Goal: Task Accomplishment & Management: Manage account settings

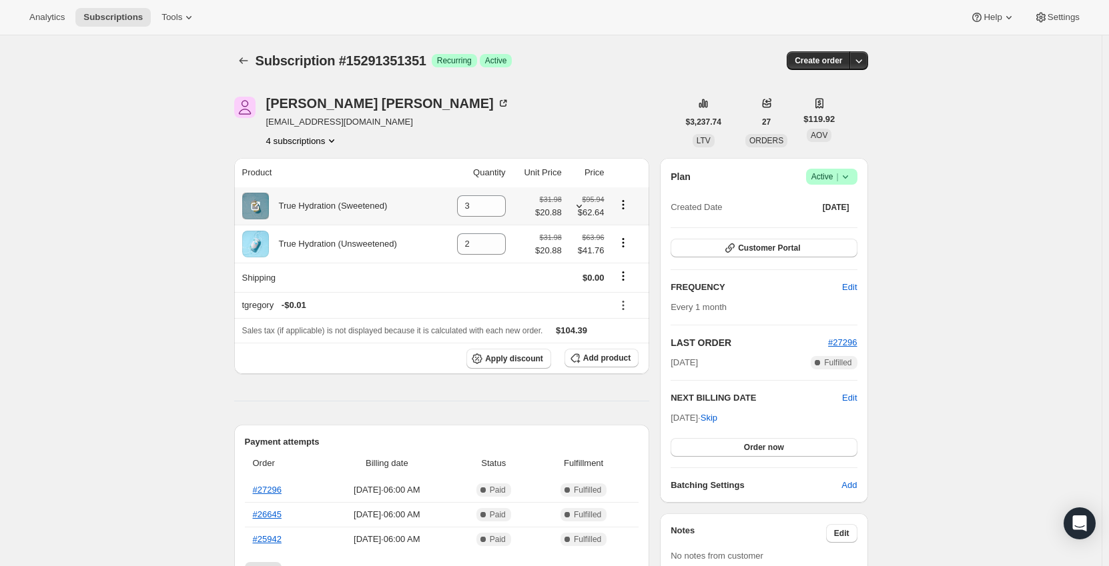
scroll to position [267, 0]
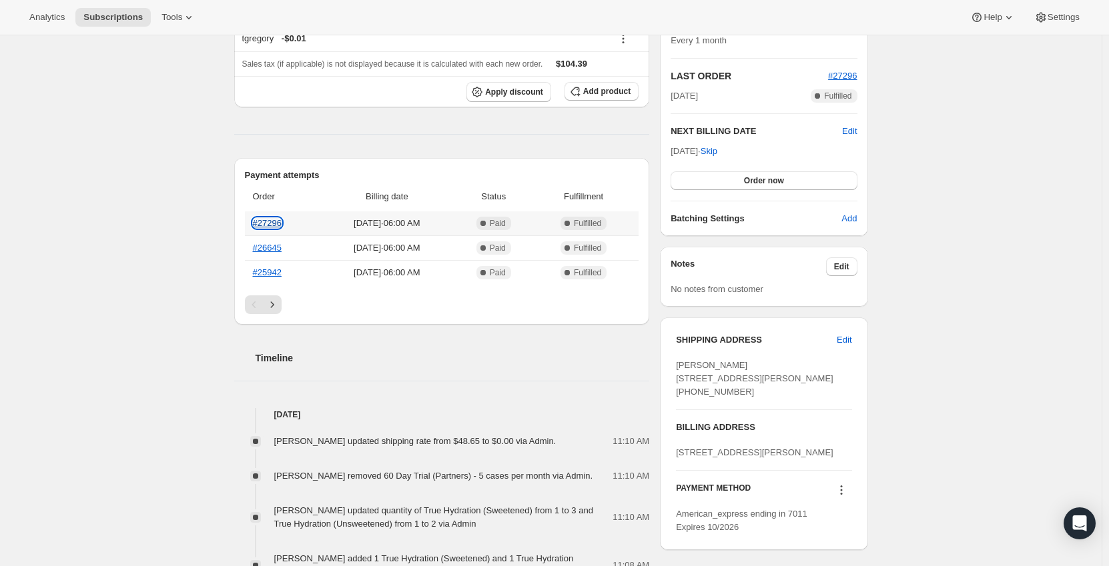
click at [273, 222] on link "#27296" at bounding box center [267, 223] width 29 height 10
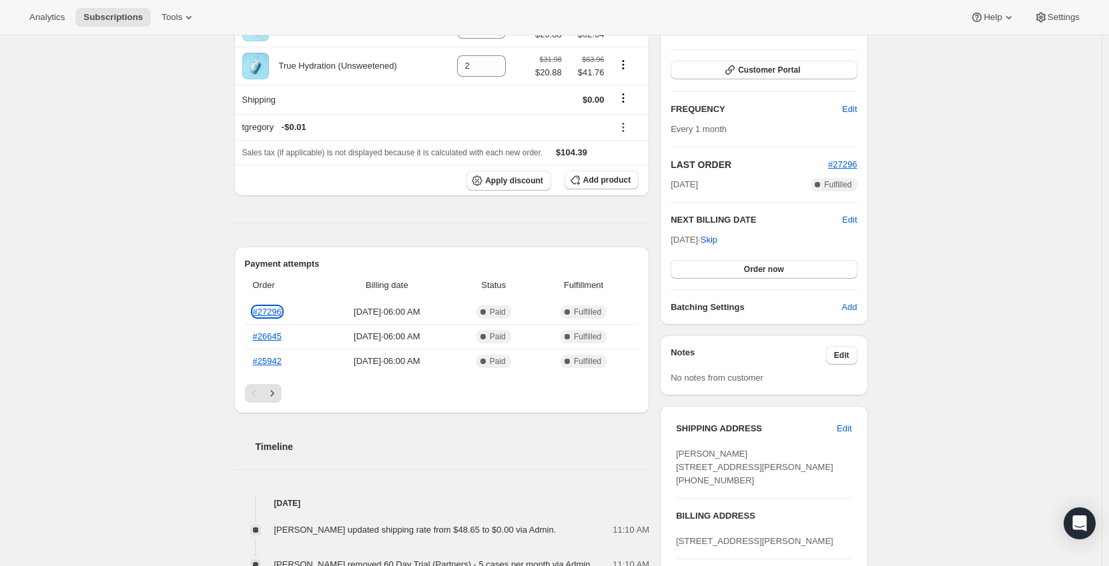
scroll to position [200, 0]
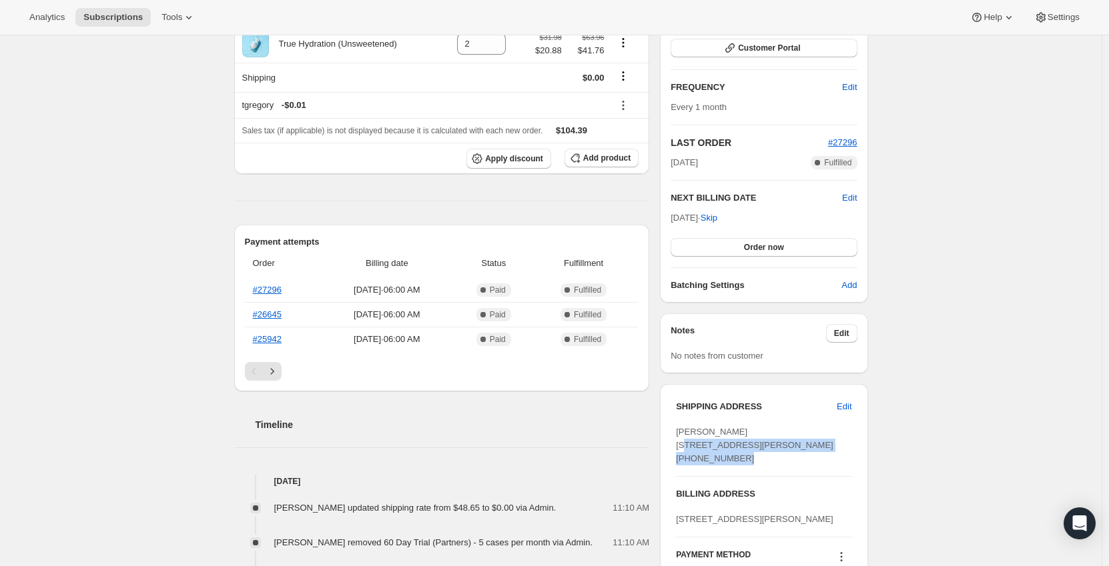
drag, startPoint x: 677, startPoint y: 446, endPoint x: 743, endPoint y: 473, distance: 70.9
click at [743, 473] on div "SHIPPING ADDRESS Edit [PERSON_NAME] [STREET_ADDRESS][PERSON_NAME] [PHONE_NUMBER…" at bounding box center [764, 500] width 208 height 233
copy span "[STREET_ADDRESS]"
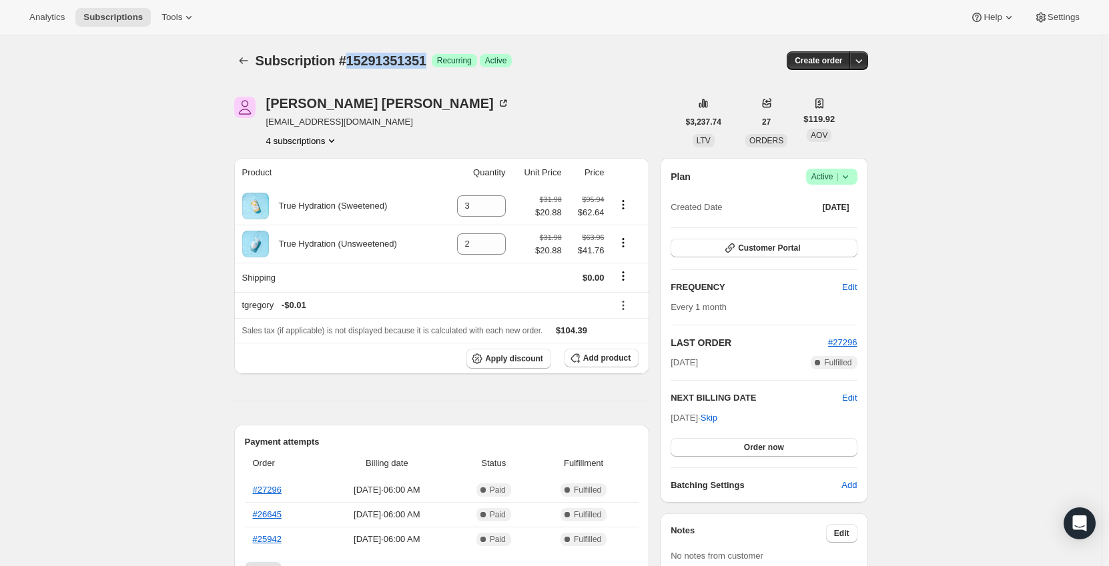
drag, startPoint x: 430, startPoint y: 57, endPoint x: 344, endPoint y: 63, distance: 86.3
click at [347, 59] on div "Subscription #15291351351 Success Recurring Success Active" at bounding box center [449, 60] width 386 height 19
copy span "15291351351"
click at [249, 60] on icon "Subscriptions" at bounding box center [243, 60] width 13 height 13
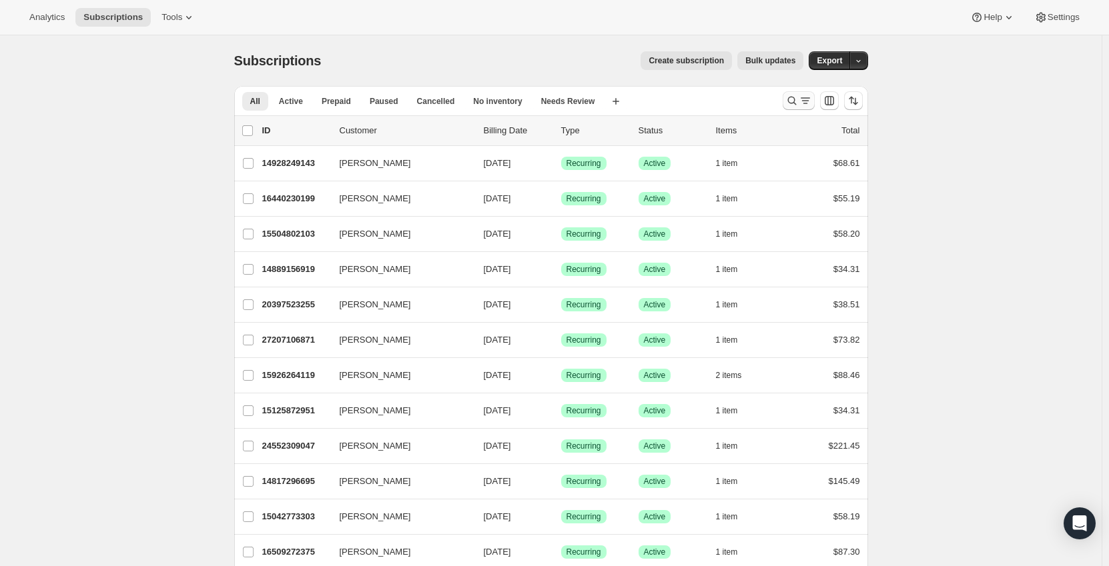
click at [795, 103] on icon "Search and filter results" at bounding box center [791, 100] width 13 height 13
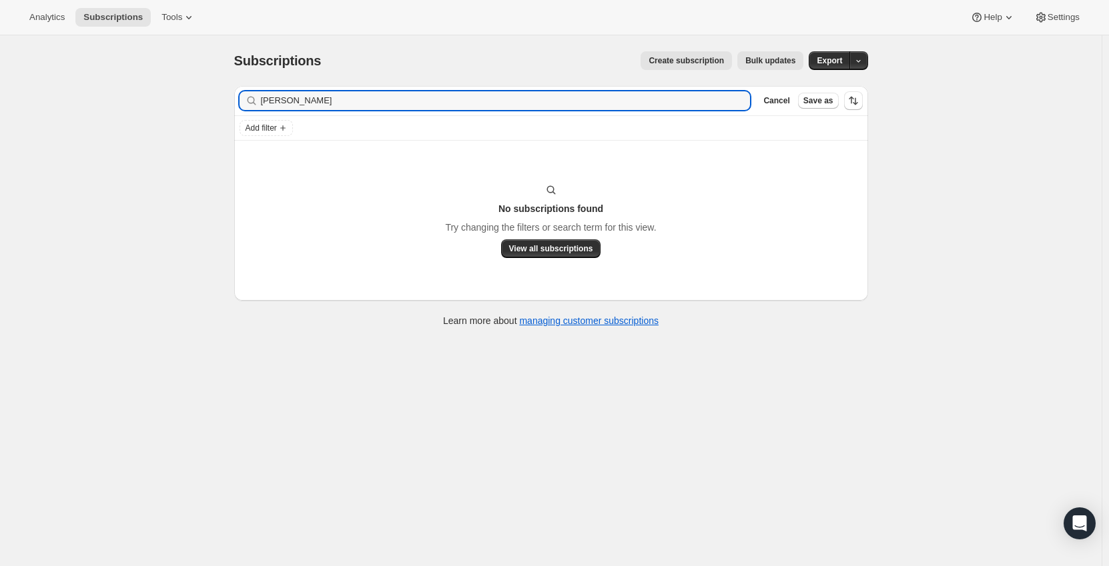
drag, startPoint x: 248, startPoint y: 101, endPoint x: 226, endPoint y: 101, distance: 22.0
click at [226, 101] on div "Filter subscribers [PERSON_NAME] Clear Cancel Save as Add filter No subscriptio…" at bounding box center [546, 208] width 645 height 266
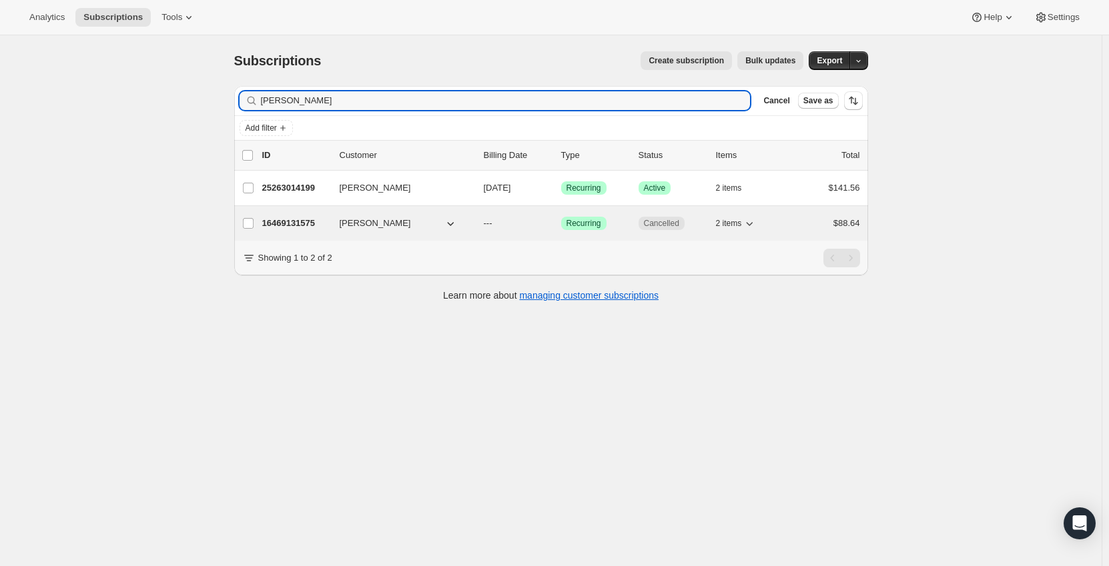
type input "[PERSON_NAME]"
click at [294, 219] on p "16469131575" at bounding box center [295, 223] width 67 height 13
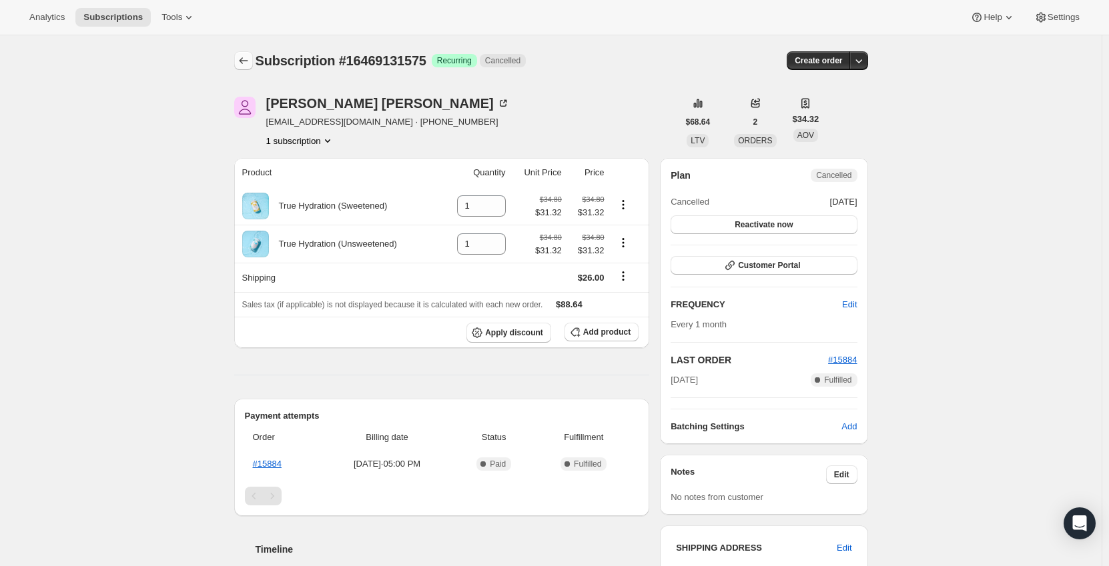
click at [247, 61] on icon "Subscriptions" at bounding box center [243, 60] width 13 height 13
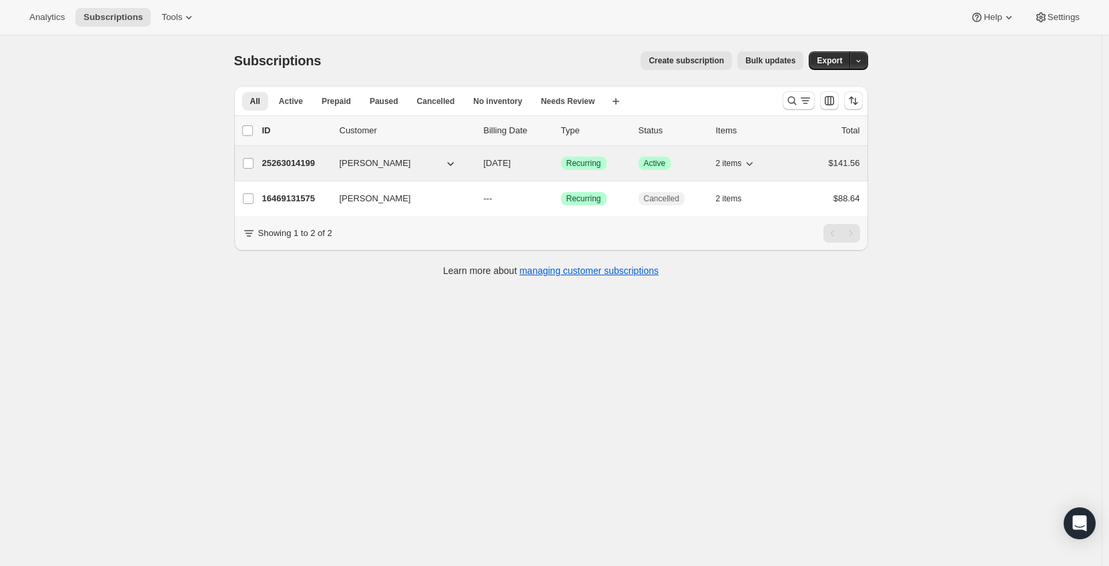
click at [301, 161] on p "25263014199" at bounding box center [295, 163] width 67 height 13
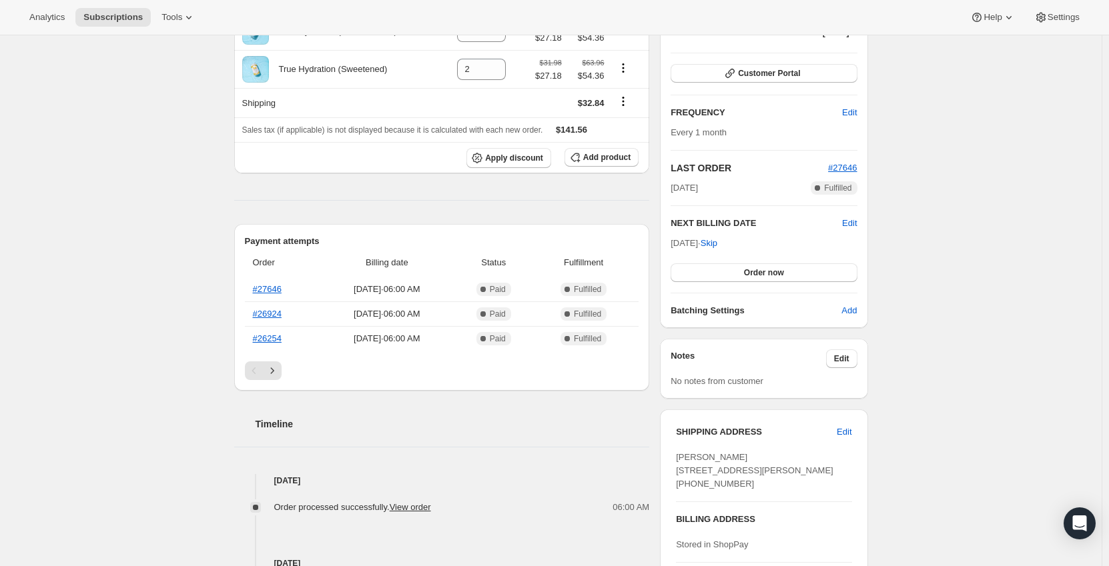
scroll to position [267, 0]
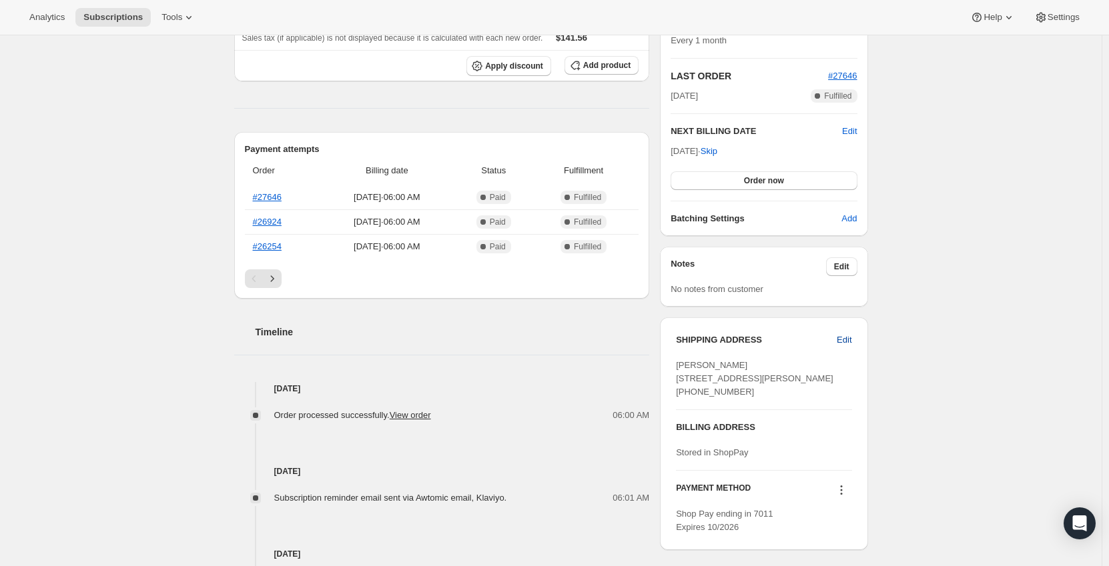
click at [851, 341] on span "Edit" at bounding box center [844, 340] width 15 height 13
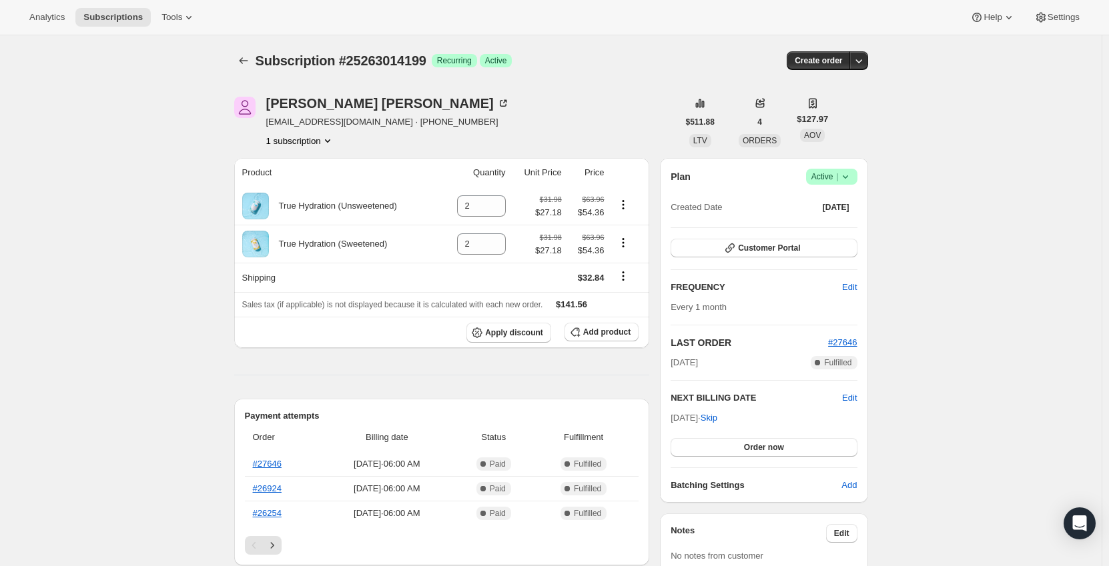
select select "NC"
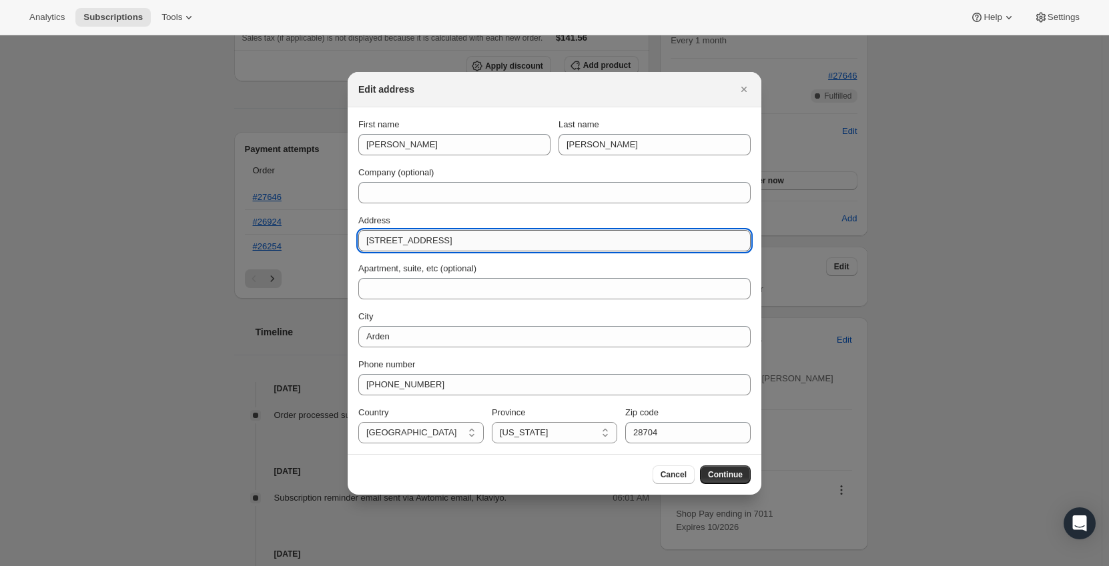
click at [419, 242] on input "[STREET_ADDRESS]" at bounding box center [554, 240] width 392 height 21
paste input "[STREET_ADDRESS]"
type input "[STREET_ADDRESS]"
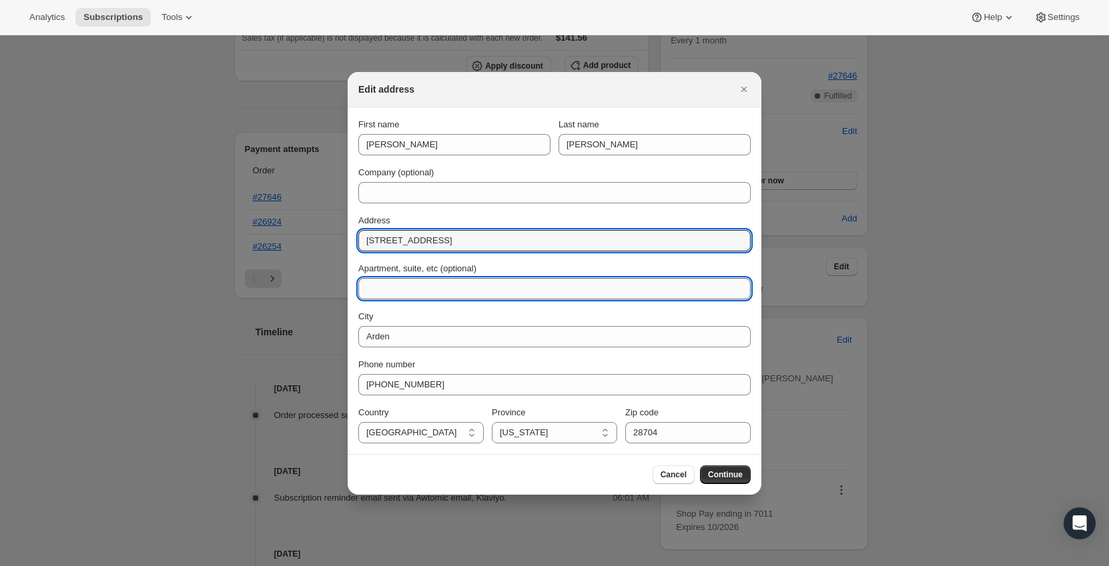
click at [421, 281] on input "Apartment, suite, etc (optional)" at bounding box center [554, 288] width 392 height 21
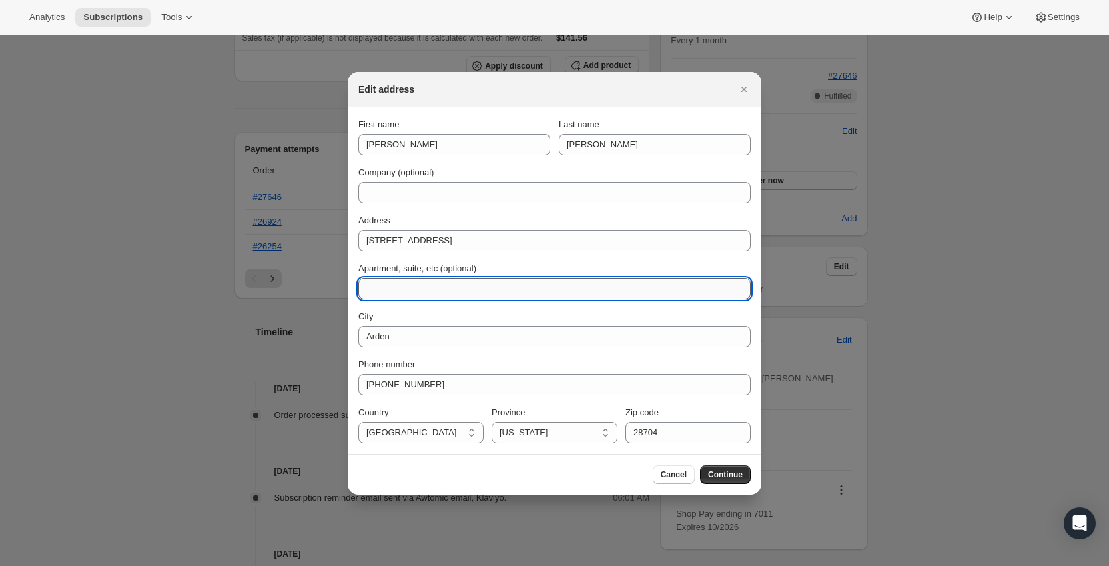
paste input "Unit 14004"
type input "Unit 14004"
click at [644, 436] on input "28704" at bounding box center [687, 432] width 125 height 21
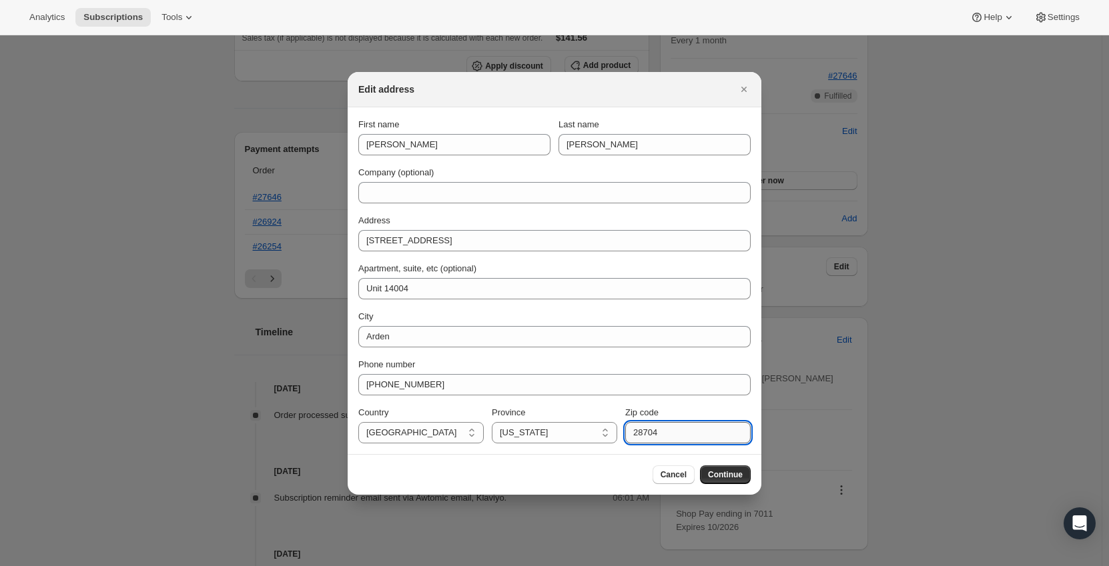
click at [644, 436] on input "28704" at bounding box center [687, 432] width 125 height 21
paste input "33611"
type input "33611"
click at [549, 430] on select "[US_STATE] [US_STATE] [US_STATE] [US_STATE] [US_STATE] [US_STATE] [US_STATE] [U…" at bounding box center [554, 432] width 125 height 21
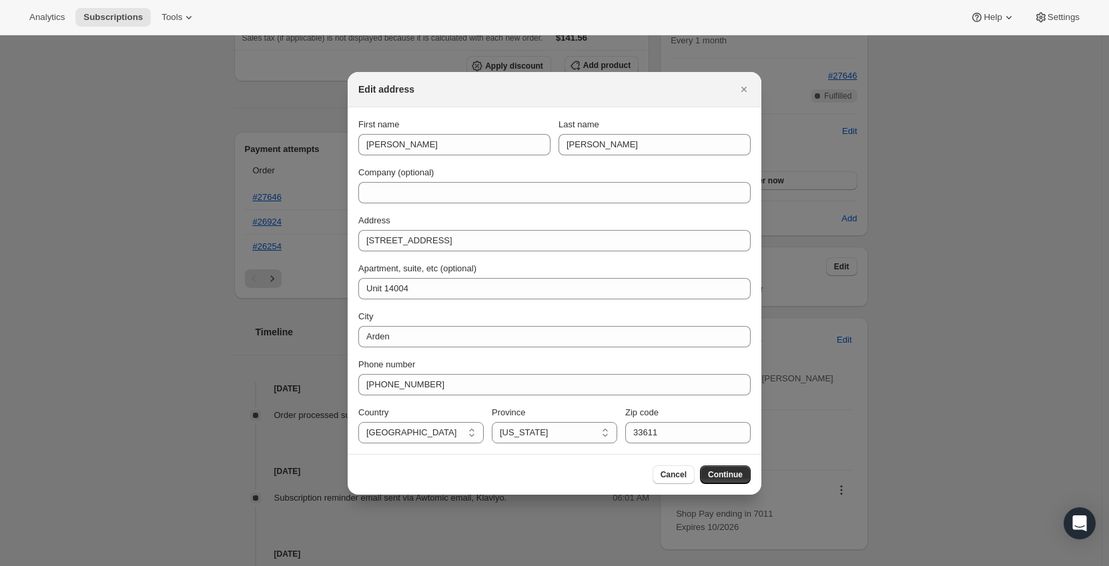
select select "FL"
click at [492, 422] on select "[US_STATE] [US_STATE] [US_STATE] [US_STATE] [US_STATE] [US_STATE] [US_STATE] [U…" at bounding box center [554, 432] width 125 height 21
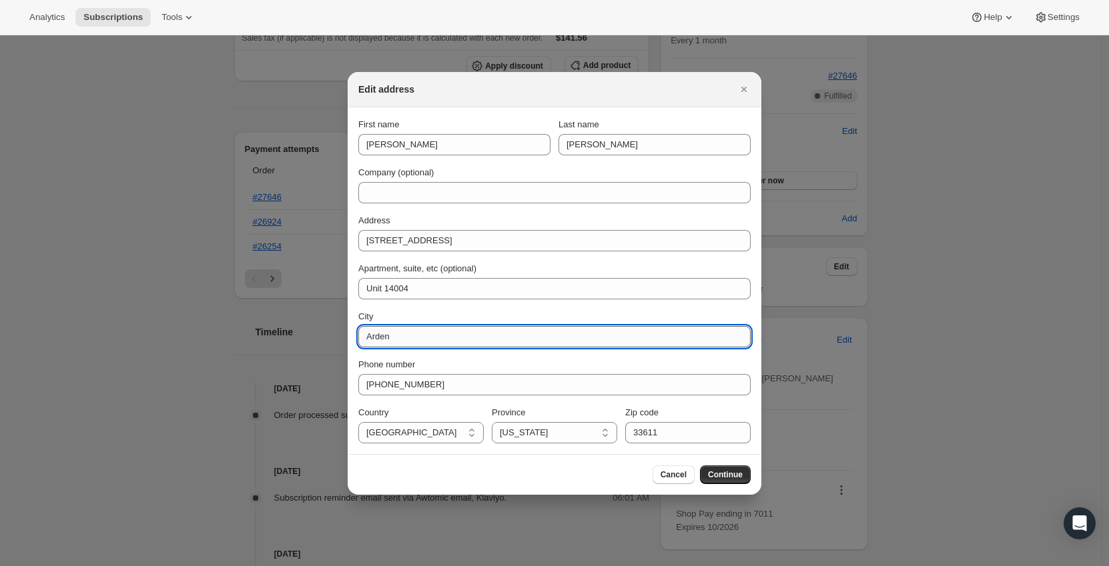
click at [422, 334] on input "Arden" at bounding box center [554, 336] width 392 height 21
type input "[GEOGRAPHIC_DATA]"
click at [715, 480] on span "Continue" at bounding box center [725, 475] width 35 height 11
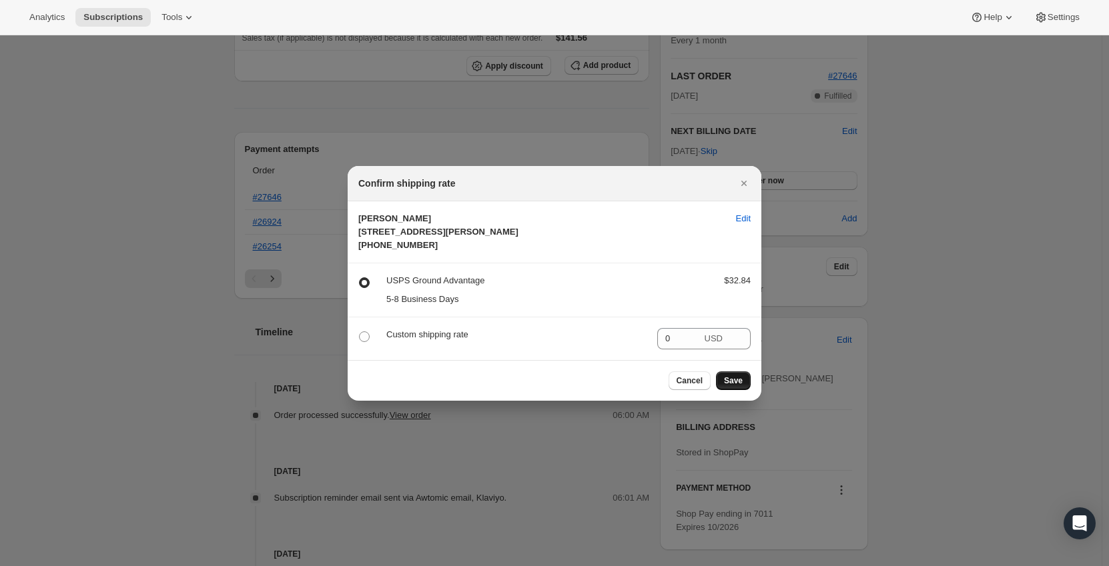
click at [738, 386] on span "Save" at bounding box center [733, 381] width 19 height 11
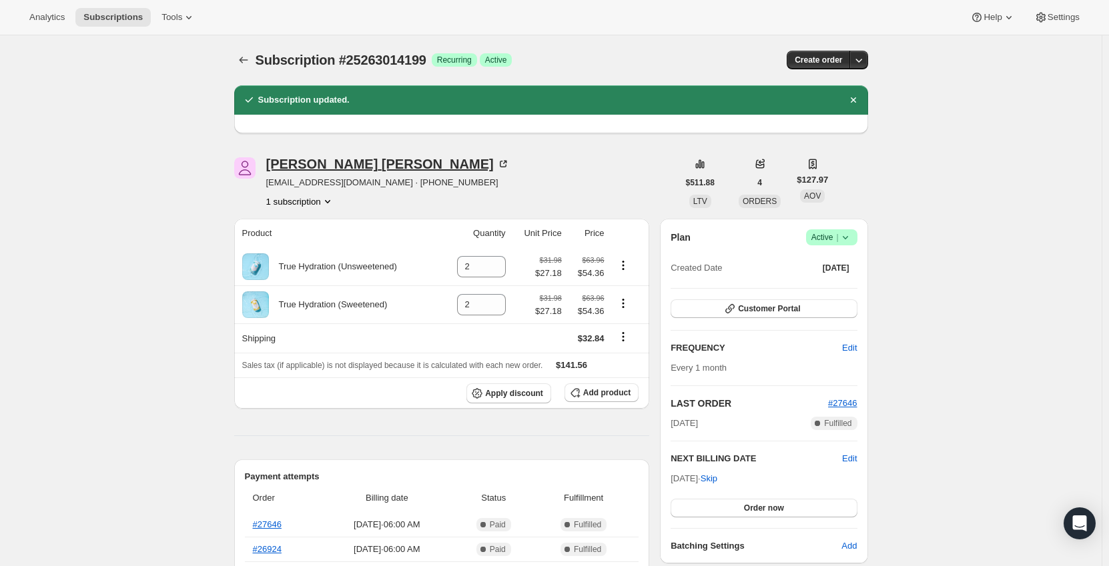
scroll to position [0, 0]
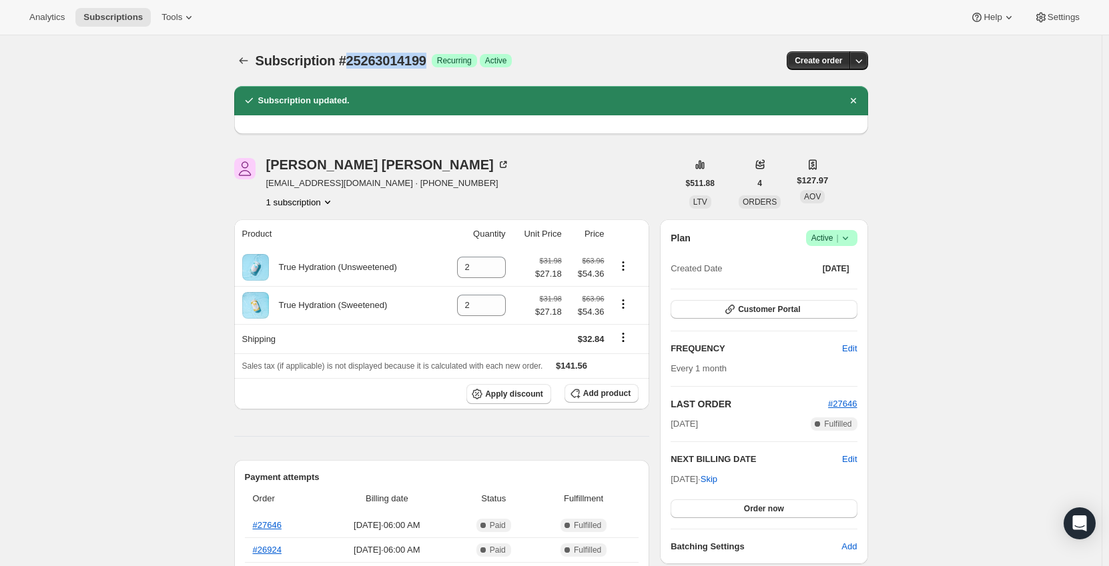
drag, startPoint x: 403, startPoint y: 61, endPoint x: 347, endPoint y: 57, distance: 56.2
click at [347, 57] on div "Subscription #25263014199 Success Recurring Success Active" at bounding box center [449, 60] width 386 height 19
copy span "25263014199"
